Goal: Information Seeking & Learning: Learn about a topic

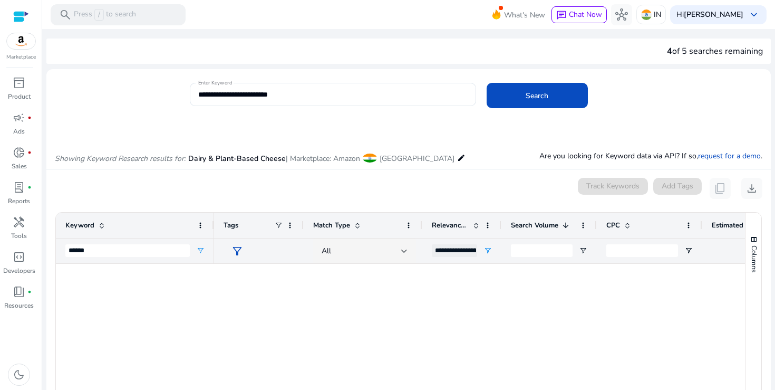
scroll to position [1106, 0]
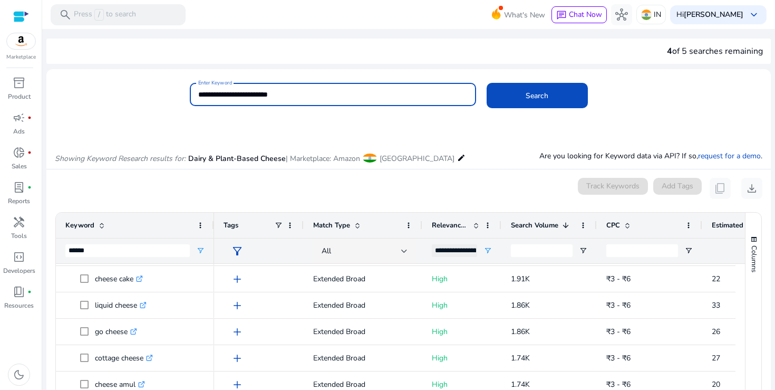
click at [219, 94] on input "**********" at bounding box center [333, 95] width 270 height 12
paste input
type input "**********"
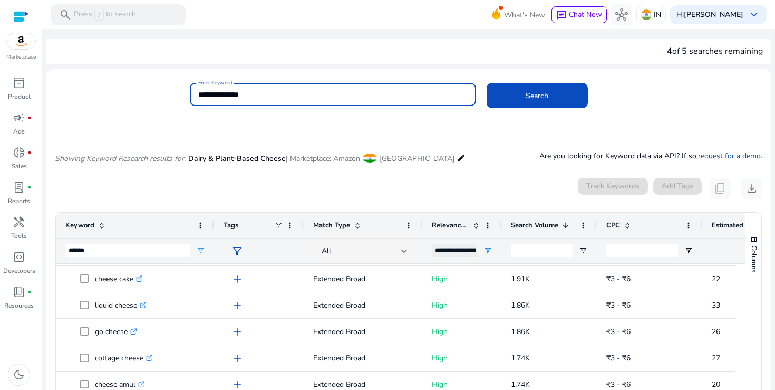
click at [487, 83] on button "Search" at bounding box center [537, 95] width 101 height 25
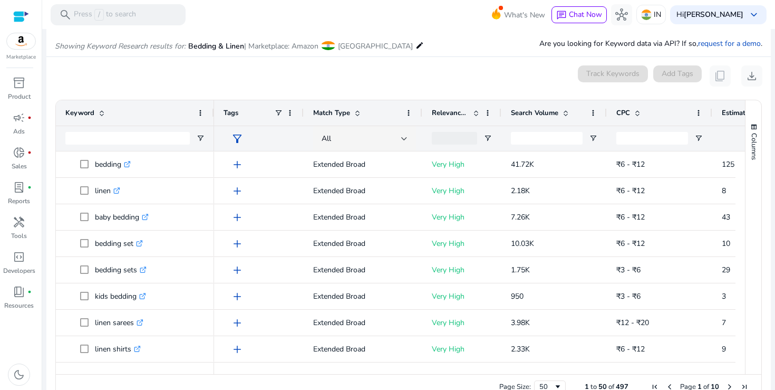
scroll to position [126, 0]
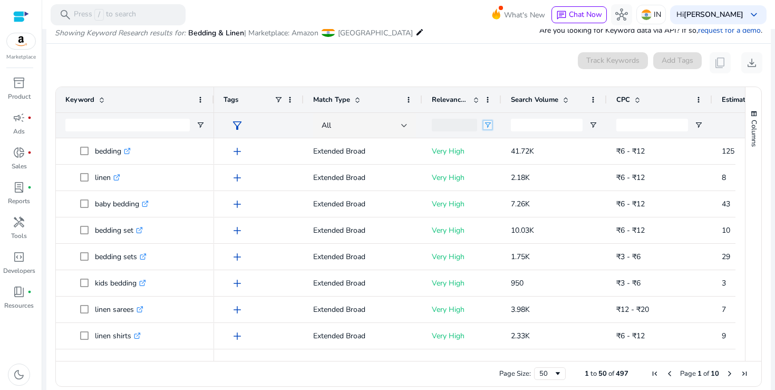
click at [491, 124] on span "Open Filter Menu" at bounding box center [488, 125] width 8 height 8
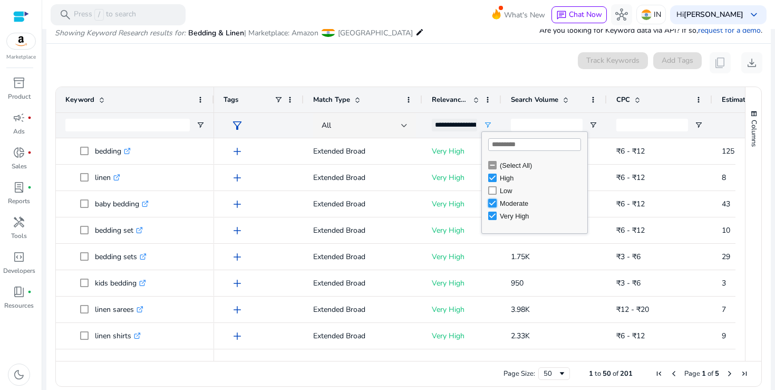
type input "**********"
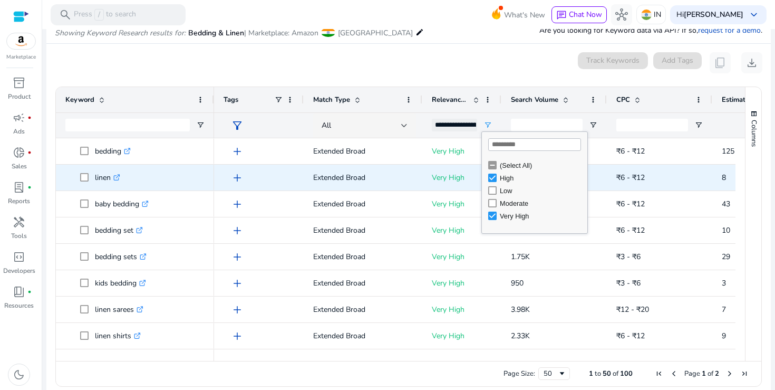
click at [435, 167] on p "Very High" at bounding box center [462, 178] width 60 height 22
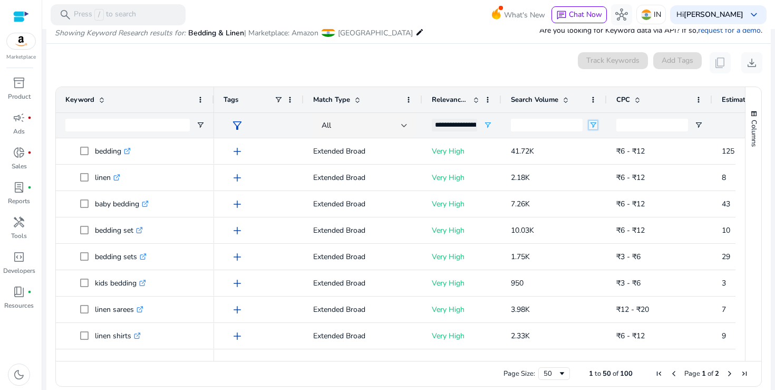
click at [591, 125] on span "Open Filter Menu" at bounding box center [593, 125] width 8 height 8
click at [556, 104] on span "Search Volume" at bounding box center [534, 99] width 47 height 9
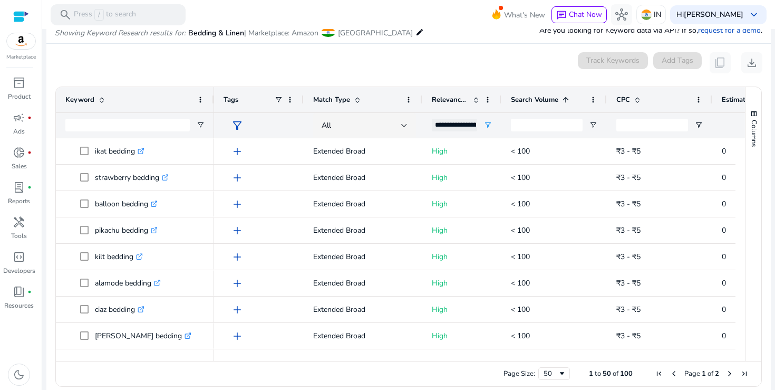
click at [546, 100] on span "Search Volume" at bounding box center [534, 99] width 47 height 9
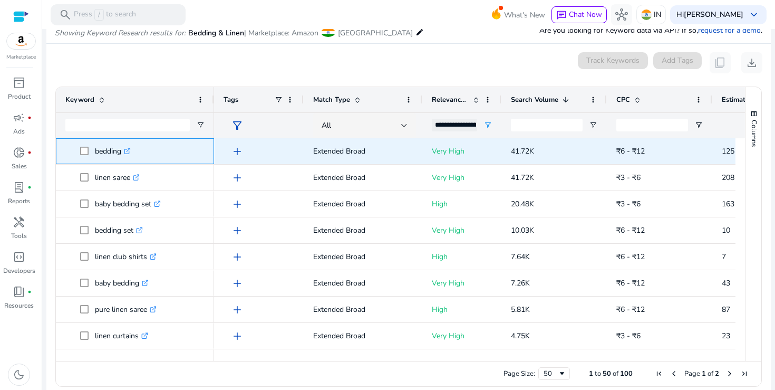
drag, startPoint x: 95, startPoint y: 152, endPoint x: 121, endPoint y: 153, distance: 26.4
click at [121, 153] on p "bedding .st0{fill:#2c8af8}" at bounding box center [113, 151] width 36 height 22
click at [130, 152] on icon ".st0{fill:#2c8af8}" at bounding box center [127, 151] width 7 height 7
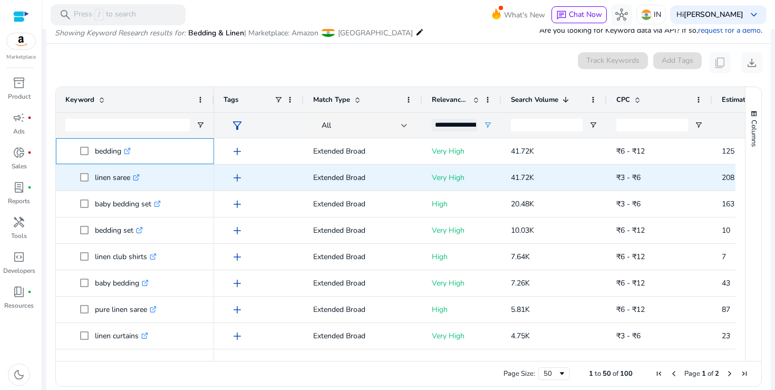
copy p "bedding"
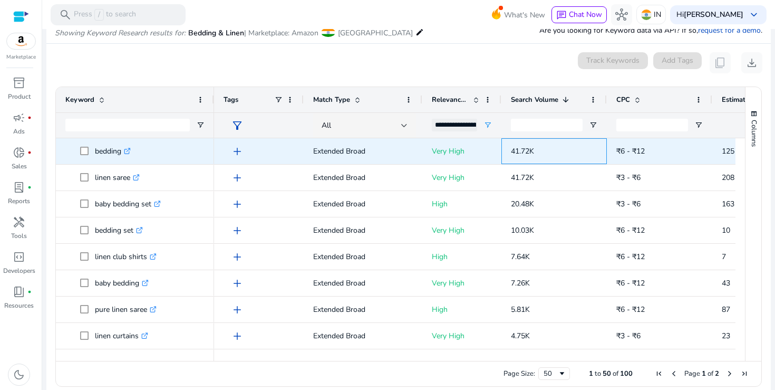
drag, startPoint x: 510, startPoint y: 152, endPoint x: 541, endPoint y: 152, distance: 30.6
click at [541, 152] on div "41.72K" at bounding box center [554, 151] width 105 height 26
copy span "41.72K"
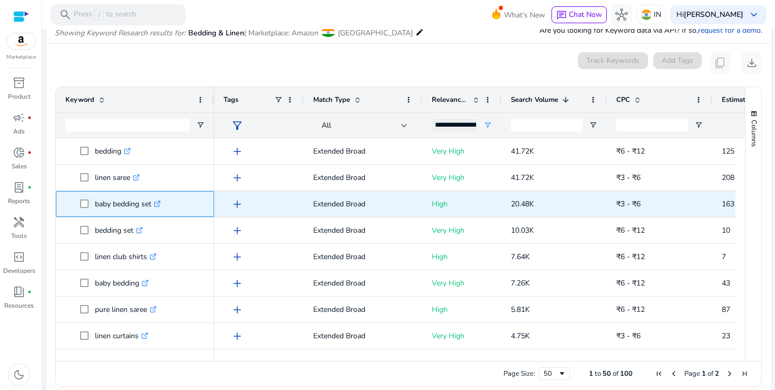
drag, startPoint x: 95, startPoint y: 205, endPoint x: 153, endPoint y: 206, distance: 58.0
click at [153, 206] on p "baby bedding set .st0{fill:#2c8af8}" at bounding box center [128, 204] width 66 height 22
copy p "baby bedding set"
click at [164, 205] on div "baby bedding set .st0{fill:#2c8af8}" at bounding box center [130, 204] width 71 height 22
click at [161, 205] on icon ".st0{fill:#2c8af8}" at bounding box center [157, 203] width 7 height 7
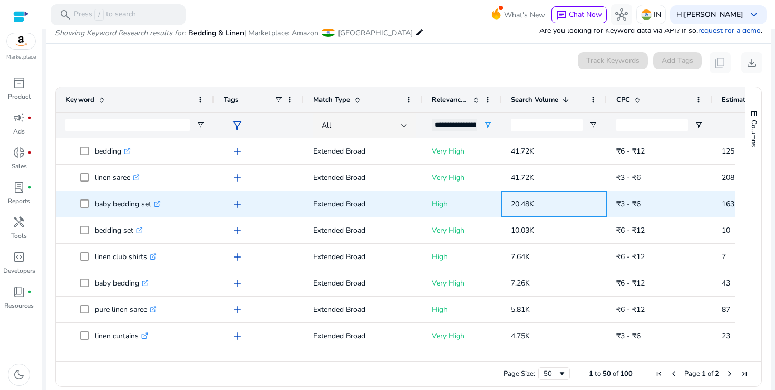
drag, startPoint x: 513, startPoint y: 204, endPoint x: 537, endPoint y: 204, distance: 24.3
click at [537, 204] on p "20.48K" at bounding box center [554, 204] width 86 height 22
copy span "20.48K"
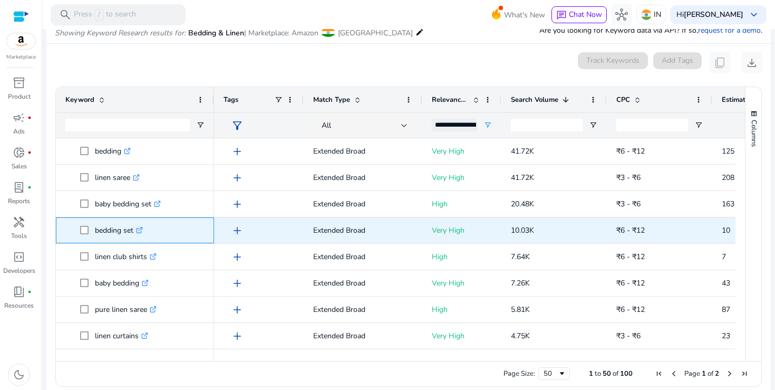
drag, startPoint x: 96, startPoint y: 231, endPoint x: 133, endPoint y: 233, distance: 37.5
click at [133, 233] on p "bedding set .st0{fill:#2c8af8}" at bounding box center [119, 230] width 48 height 22
copy p "bedding set"
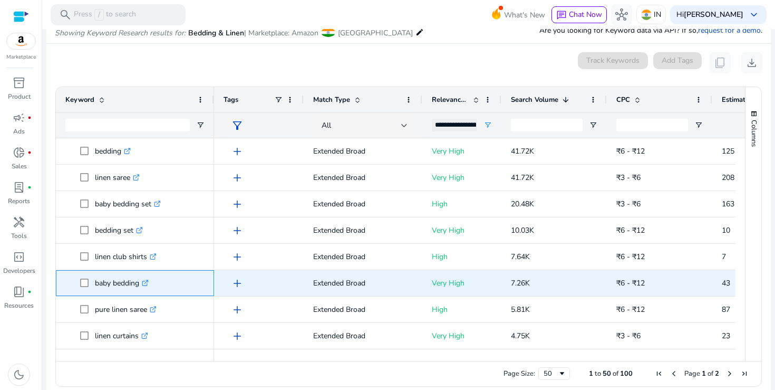
drag, startPoint x: 97, startPoint y: 284, endPoint x: 134, endPoint y: 284, distance: 36.9
click at [134, 284] on p "baby bedding .st0{fill:#2c8af8}" at bounding box center [122, 283] width 54 height 22
drag, startPoint x: 139, startPoint y: 284, endPoint x: 97, endPoint y: 283, distance: 42.7
click at [97, 284] on p "baby bedding .st0{fill:#2c8af8}" at bounding box center [122, 283] width 54 height 22
copy p "baby bedding"
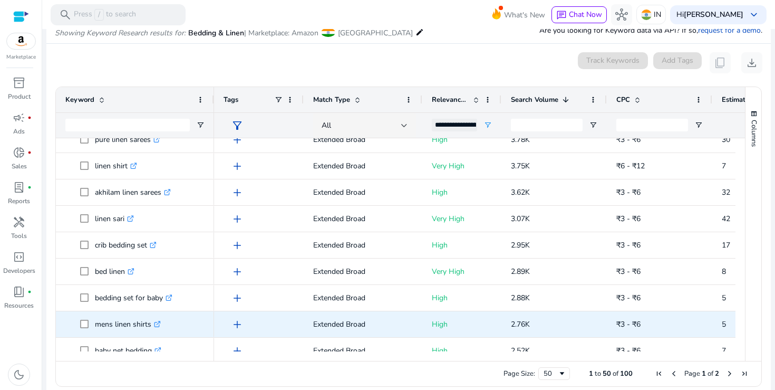
scroll to position [0, 0]
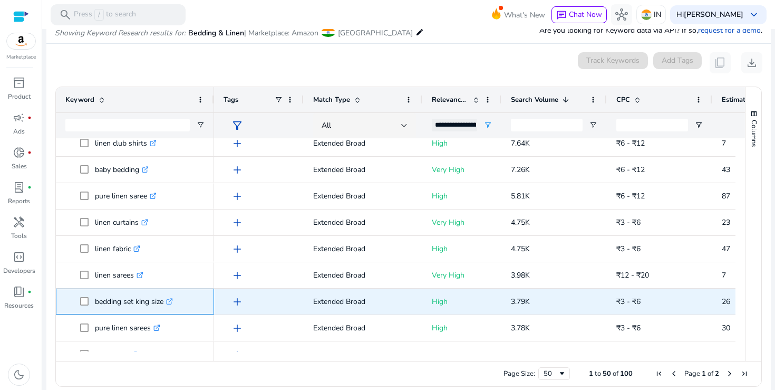
drag, startPoint x: 96, startPoint y: 301, endPoint x: 163, endPoint y: 303, distance: 67.0
click at [163, 303] on p "bedding set king size .st0{fill:#2c8af8}" at bounding box center [134, 302] width 78 height 22
copy p "bedding set king size"
drag, startPoint x: 513, startPoint y: 303, endPoint x: 535, endPoint y: 303, distance: 22.2
click at [535, 303] on p "3.79K" at bounding box center [554, 302] width 86 height 22
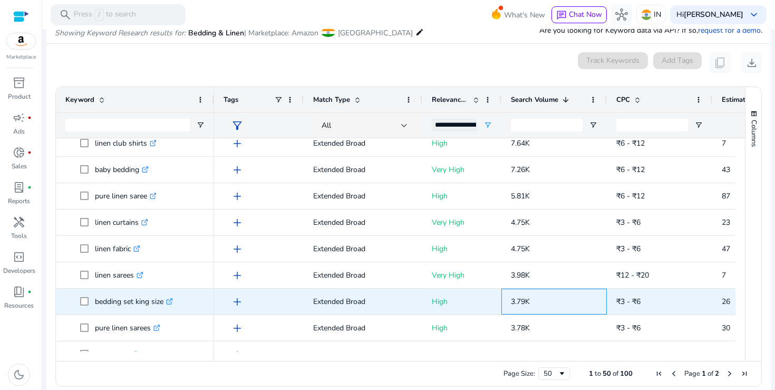
copy span "3.79K"
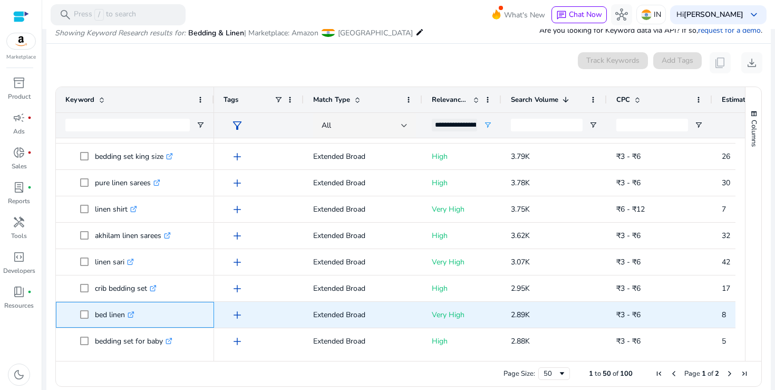
drag, startPoint x: 96, startPoint y: 315, endPoint x: 124, endPoint y: 315, distance: 28.5
click at [124, 315] on p "bed linen .st0{fill:#2c8af8}" at bounding box center [115, 315] width 40 height 22
copy p "bed linen"
click at [131, 316] on icon ".st0{fill:#2c8af8}" at bounding box center [131, 314] width 7 height 7
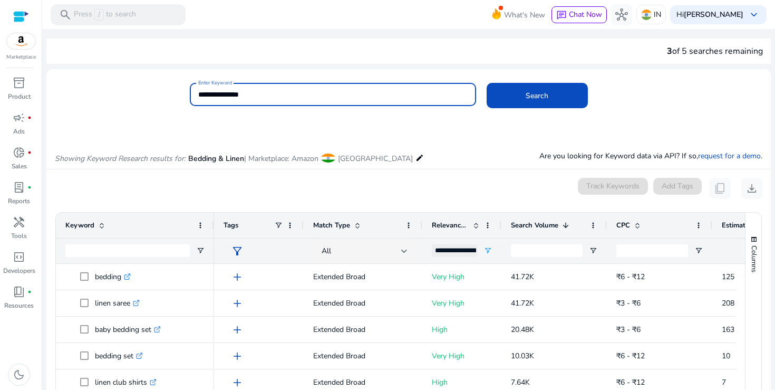
drag, startPoint x: 227, startPoint y: 95, endPoint x: 294, endPoint y: 98, distance: 67.0
click at [294, 98] on input "**********" at bounding box center [333, 95] width 270 height 12
click at [487, 83] on button "Search" at bounding box center [537, 95] width 101 height 25
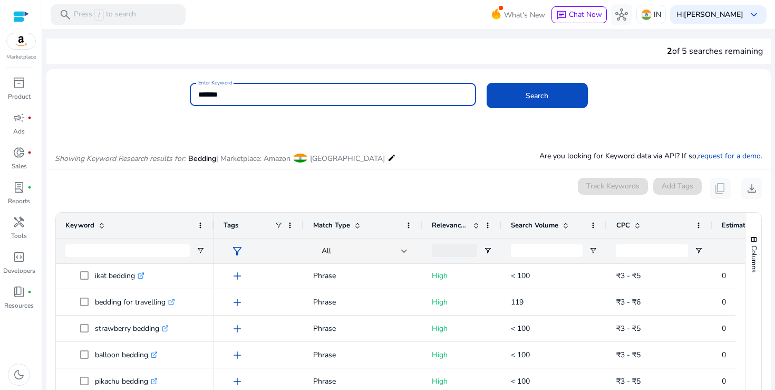
click at [212, 95] on input "*******" at bounding box center [333, 95] width 270 height 12
type input "*********"
click at [487, 83] on button "Search" at bounding box center [537, 95] width 101 height 25
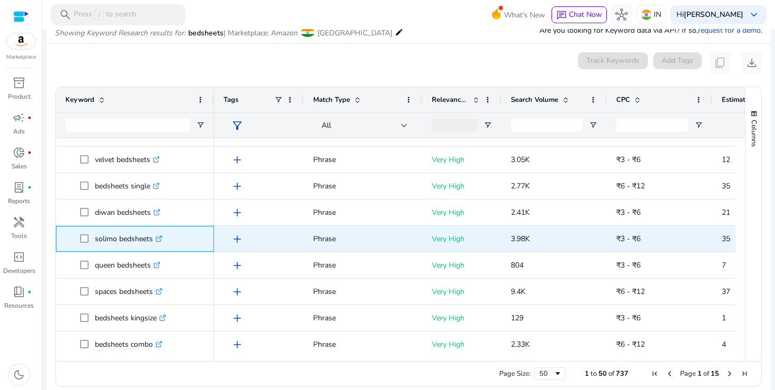
drag, startPoint x: 94, startPoint y: 239, endPoint x: 151, endPoint y: 239, distance: 57.0
click at [151, 240] on p "solimo bedsheets .st0{fill:#2c8af8}" at bounding box center [129, 239] width 68 height 22
drag, startPoint x: 151, startPoint y: 239, endPoint x: 95, endPoint y: 238, distance: 56.4
click at [95, 238] on p "solimo bedsheets .st0{fill:#2c8af8}" at bounding box center [129, 239] width 68 height 22
copy p "solimo bedsheets"
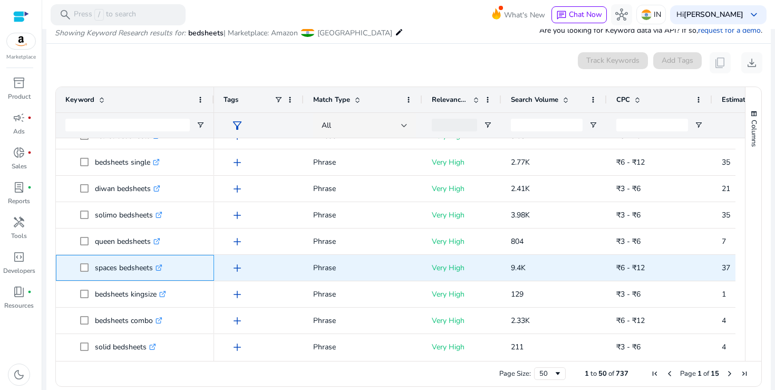
drag, startPoint x: 97, startPoint y: 268, endPoint x: 153, endPoint y: 269, distance: 56.4
click at [153, 269] on p "spaces bedsheets .st0{fill:#2c8af8}" at bounding box center [129, 268] width 68 height 22
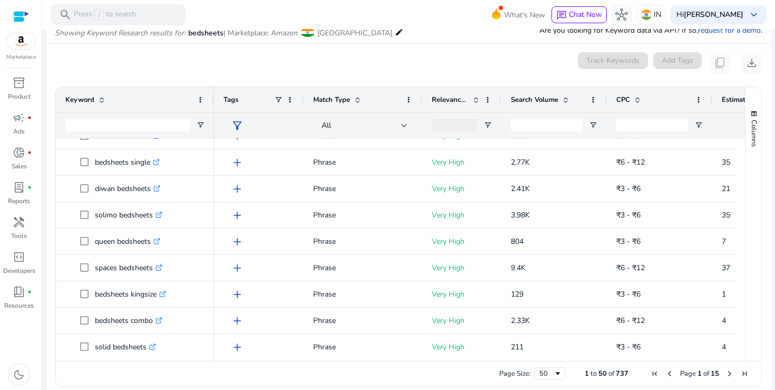
click at [542, 107] on div "Search Volume" at bounding box center [548, 100] width 75 height 20
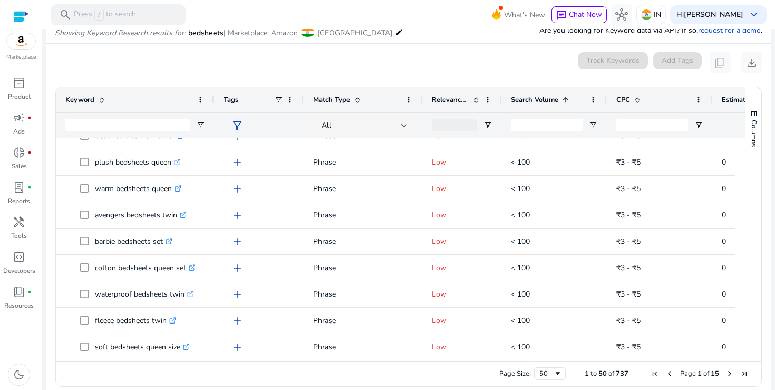
click at [535, 101] on span "Search Volume" at bounding box center [534, 99] width 47 height 9
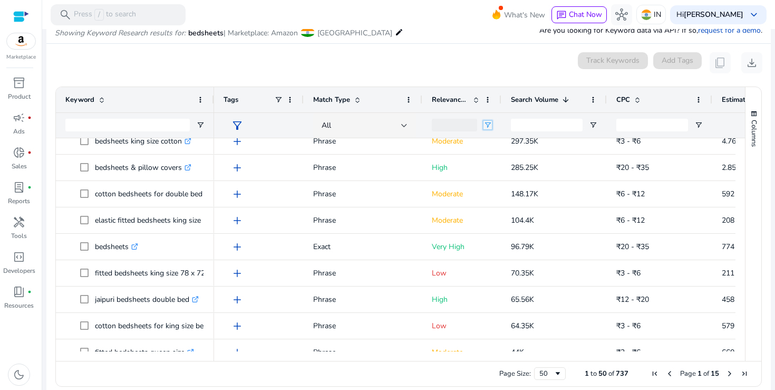
click at [487, 123] on span "Open Filter Menu" at bounding box center [488, 125] width 8 height 8
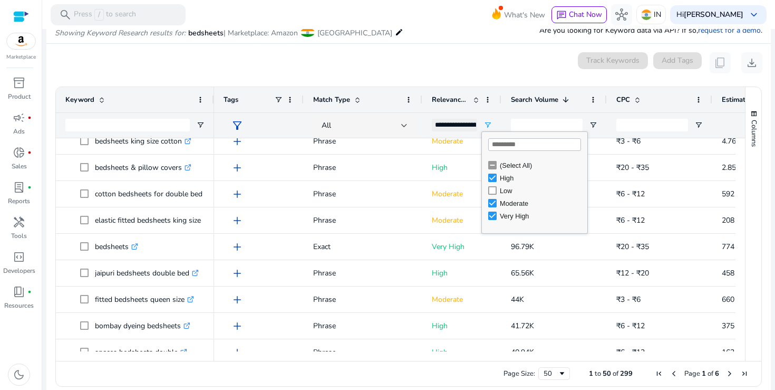
type input "**********"
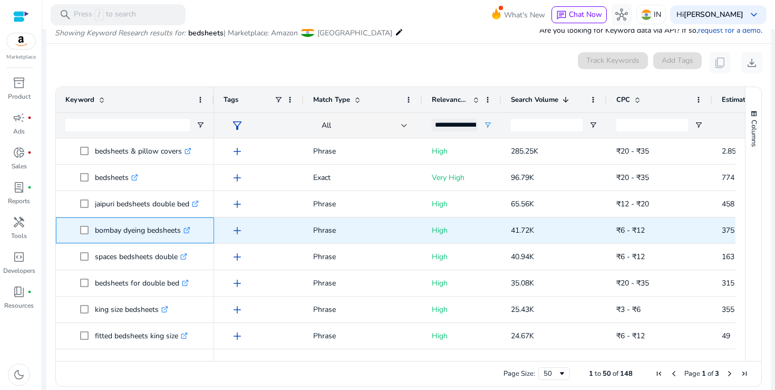
drag, startPoint x: 97, startPoint y: 231, endPoint x: 181, endPoint y: 231, distance: 84.9
click at [181, 231] on p "bombay dyeing bedsheets .st0{fill:#2c8af8}" at bounding box center [142, 230] width 95 height 22
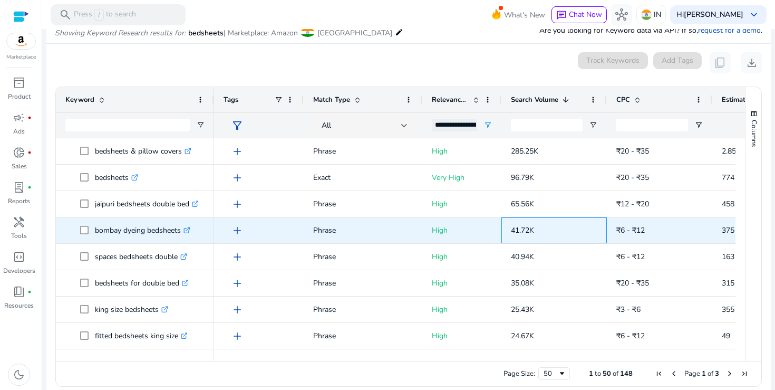
drag, startPoint x: 512, startPoint y: 232, endPoint x: 540, endPoint y: 232, distance: 28.0
click at [540, 232] on p "41.72K" at bounding box center [554, 230] width 86 height 22
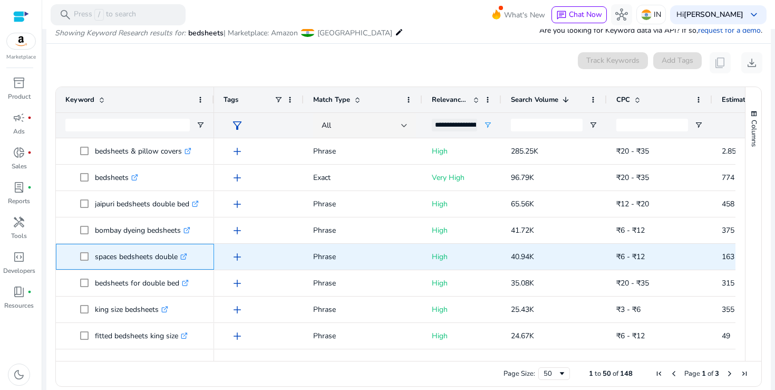
drag, startPoint x: 96, startPoint y: 256, endPoint x: 178, endPoint y: 256, distance: 81.8
click at [178, 256] on p "spaces bedsheets double .st0{fill:#2c8af8}" at bounding box center [141, 257] width 92 height 22
drag, startPoint x: 513, startPoint y: 258, endPoint x: 539, endPoint y: 258, distance: 25.8
click at [539, 258] on p "40.94K" at bounding box center [554, 257] width 86 height 22
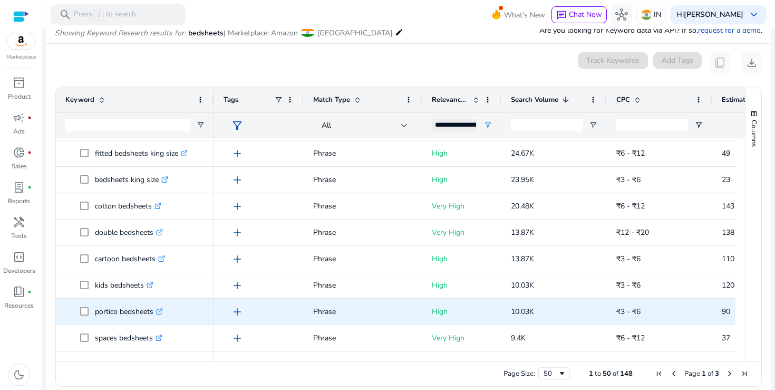
scroll to position [240, 0]
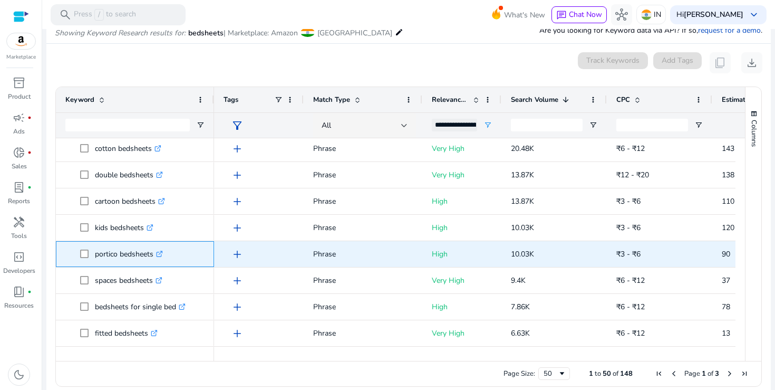
drag, startPoint x: 96, startPoint y: 256, endPoint x: 153, endPoint y: 256, distance: 57.0
click at [153, 256] on p "portico bedsheets .st0{fill:#2c8af8}" at bounding box center [129, 254] width 68 height 22
drag, startPoint x: 512, startPoint y: 254, endPoint x: 537, endPoint y: 253, distance: 24.8
click at [537, 254] on p "10.03K" at bounding box center [554, 254] width 86 height 22
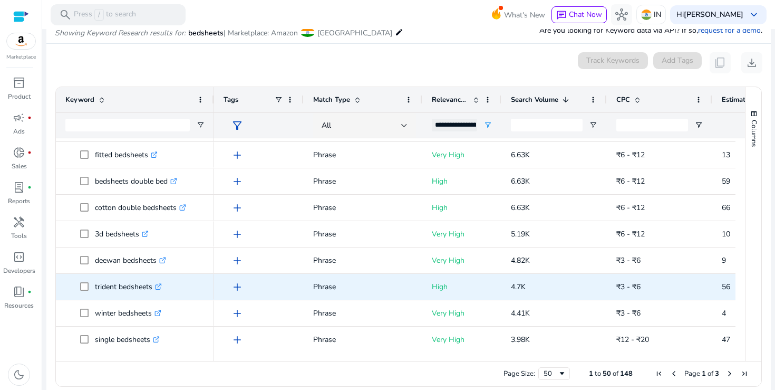
scroll to position [420, 0]
drag, startPoint x: 95, startPoint y: 287, endPoint x: 153, endPoint y: 287, distance: 58.0
click at [153, 287] on p "trident bedsheets .st0{fill:#2c8af8}" at bounding box center [128, 285] width 67 height 22
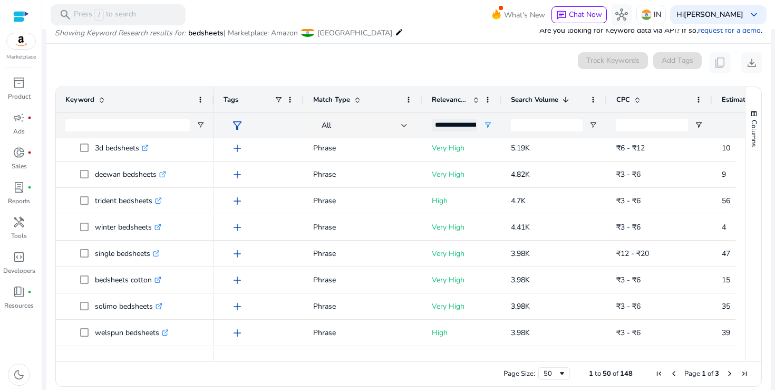
scroll to position [275, 0]
